Goal: Find contact information: Find contact information

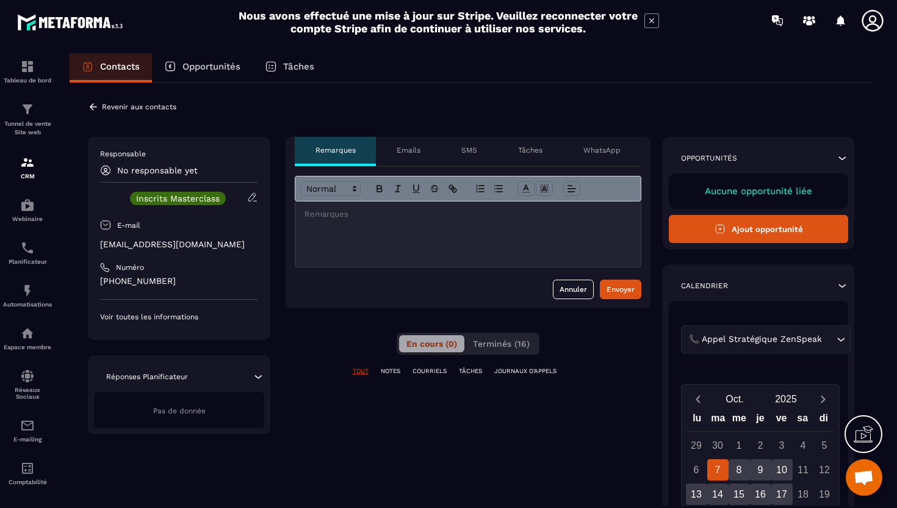
drag, startPoint x: 839, startPoint y: 343, endPoint x: 839, endPoint y: 311, distance: 32.3
click at [839, 320] on div "📞 [PERSON_NAME] Stratégique ZenSpeak Loading... [DATE] lu ma me je ve sa di 29 …" at bounding box center [758, 508] width 179 height 415
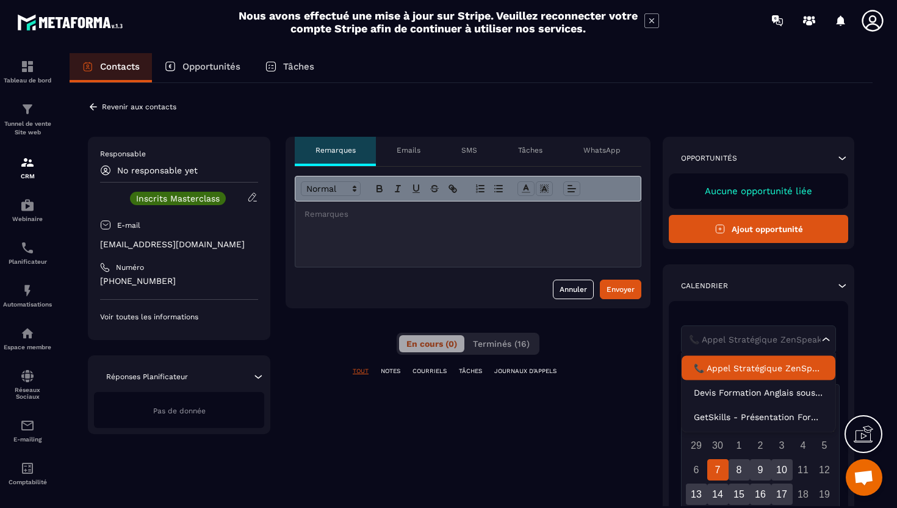
click at [748, 366] on p "📞 Appel Stratégique ZenSpeak" at bounding box center [758, 368] width 129 height 12
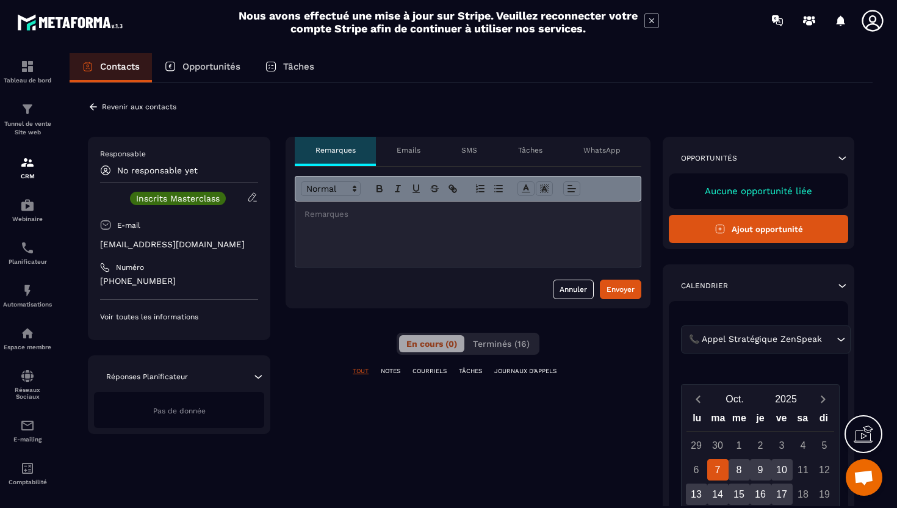
click at [424, 245] on div at bounding box center [467, 233] width 345 height 65
click at [742, 461] on div "8" at bounding box center [739, 469] width 21 height 21
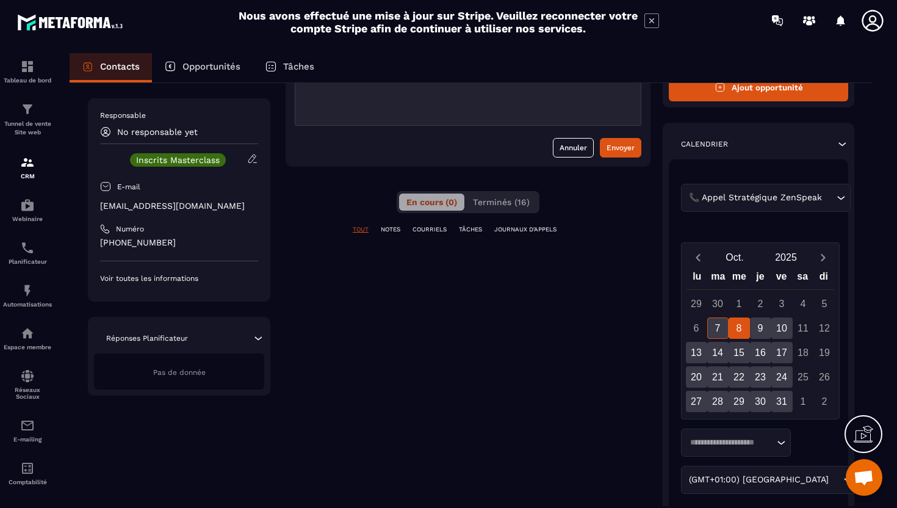
scroll to position [132, 0]
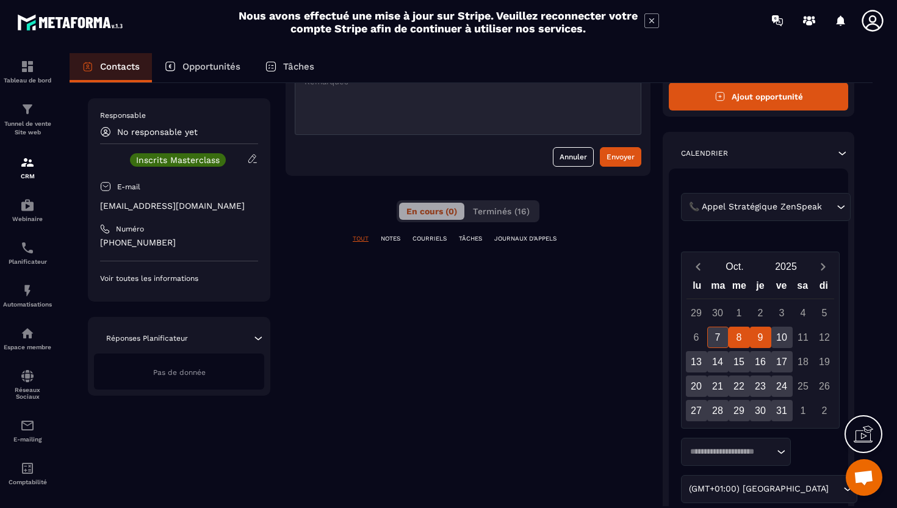
click at [767, 342] on div "9" at bounding box center [760, 337] width 21 height 21
click at [779, 345] on div "10" at bounding box center [781, 337] width 21 height 21
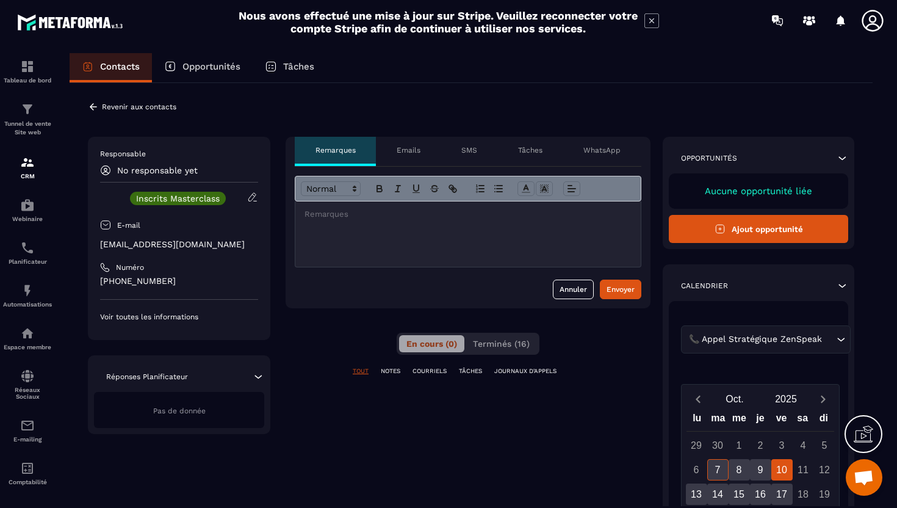
click at [143, 245] on p "[EMAIL_ADDRESS][DOMAIN_NAME]" at bounding box center [179, 245] width 158 height 12
click at [144, 245] on p "[EMAIL_ADDRESS][DOMAIN_NAME]" at bounding box center [179, 245] width 158 height 12
click at [145, 245] on p "[EMAIL_ADDRESS][DOMAIN_NAME]" at bounding box center [179, 245] width 158 height 12
click at [146, 245] on p "[EMAIL_ADDRESS][DOMAIN_NAME]" at bounding box center [179, 245] width 158 height 12
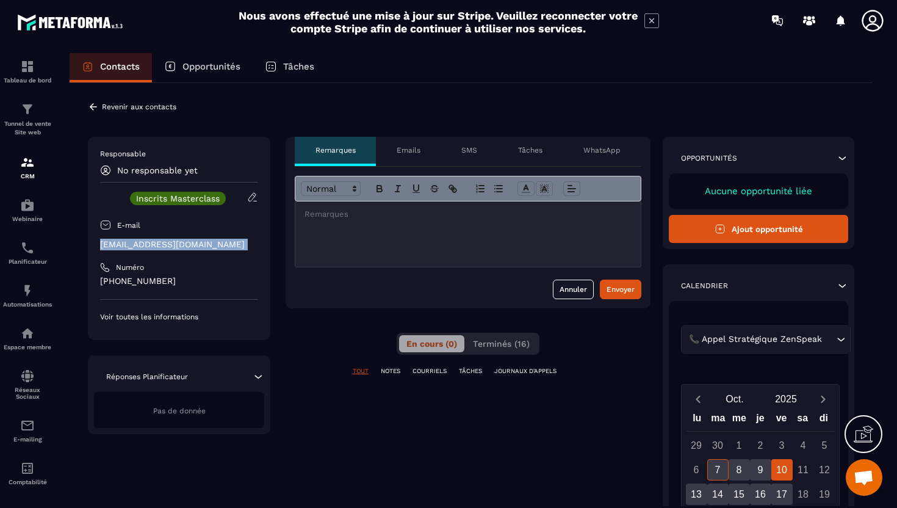
click at [146, 245] on p "[EMAIL_ADDRESS][DOMAIN_NAME]" at bounding box center [179, 245] width 158 height 12
copy div "[EMAIL_ADDRESS][DOMAIN_NAME]"
click at [23, 179] on p "CRM" at bounding box center [27, 176] width 49 height 7
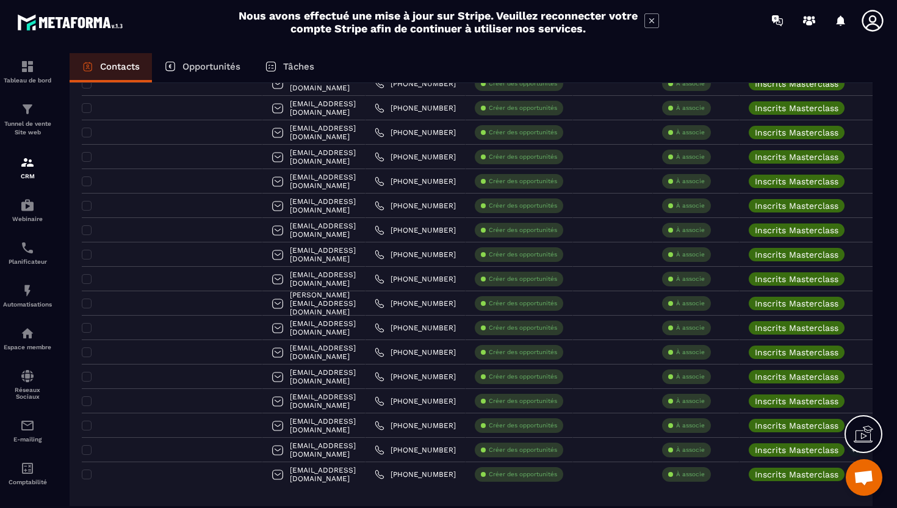
scroll to position [552, 0]
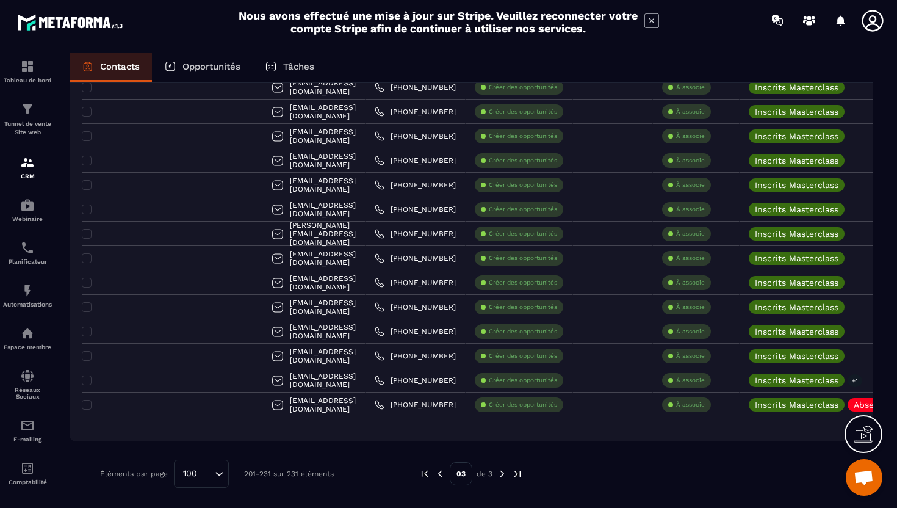
click at [439, 473] on img at bounding box center [440, 473] width 11 height 11
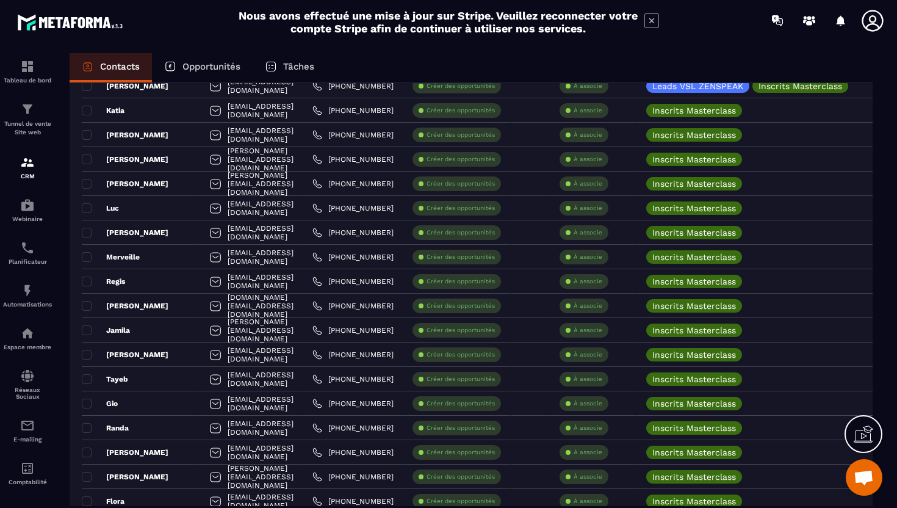
scroll to position [2237, 0]
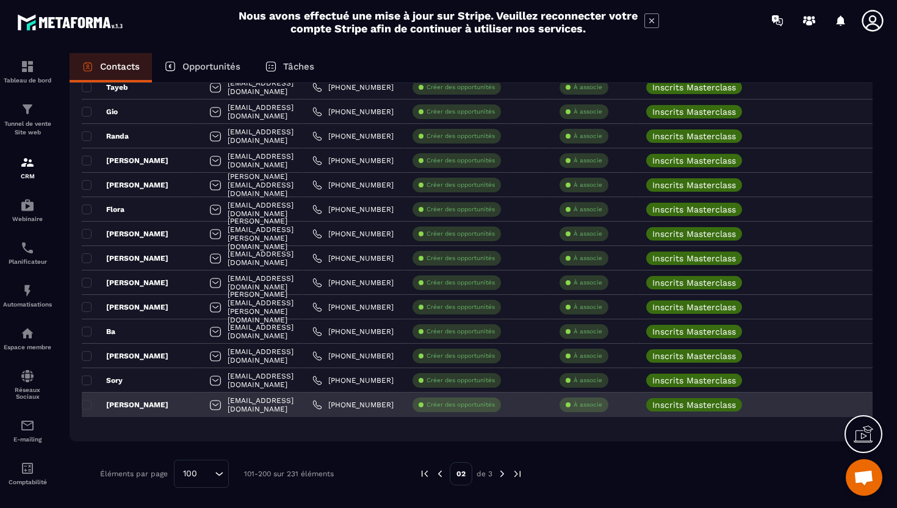
click at [157, 403] on div "[PERSON_NAME]" at bounding box center [141, 404] width 118 height 24
